Goal: Task Accomplishment & Management: Use online tool/utility

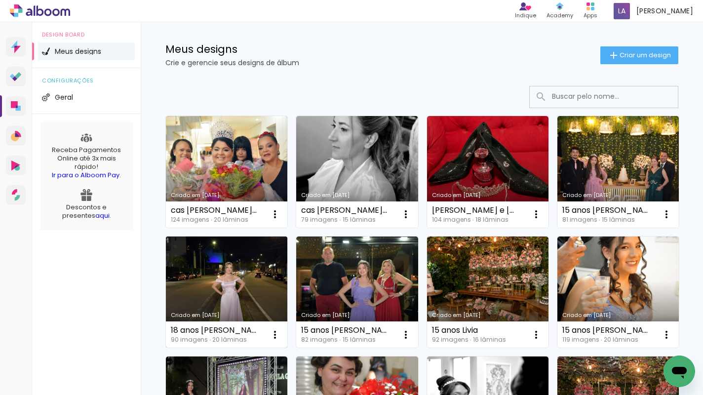
scroll to position [12, 0]
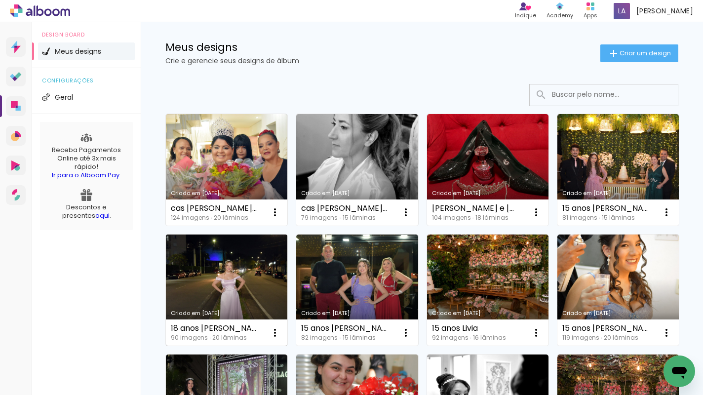
click at [287, 265] on link "Criado em [DATE]" at bounding box center [226, 290] width 121 height 112
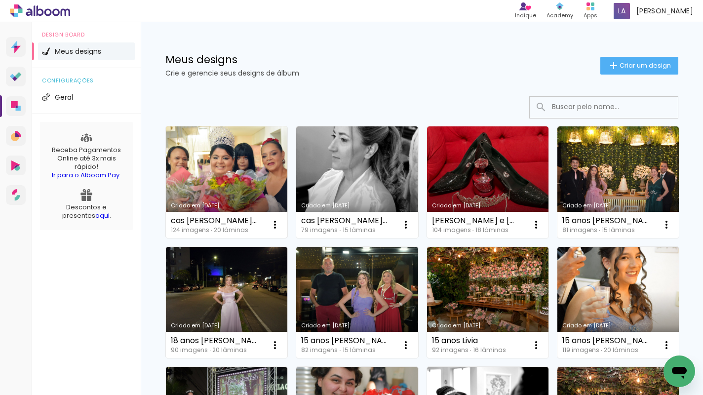
click at [221, 187] on link "Criado em [DATE]" at bounding box center [226, 182] width 121 height 112
click at [0, 0] on neon-animated-pages "Confirmar Cancelar" at bounding box center [0, 0] width 0 height 0
